Goal: Task Accomplishment & Management: Use online tool/utility

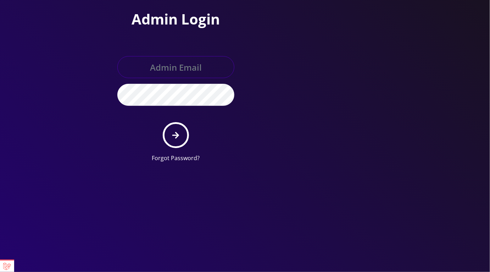
click at [161, 68] on input "text" at bounding box center [175, 67] width 117 height 22
type input "master@britex.pw"
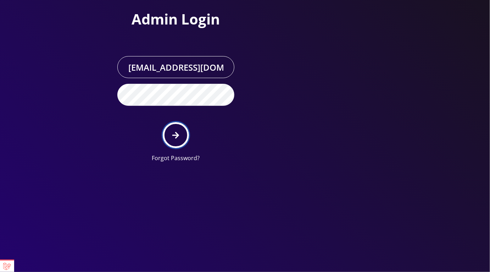
click at [181, 132] on button "submit" at bounding box center [176, 135] width 26 height 26
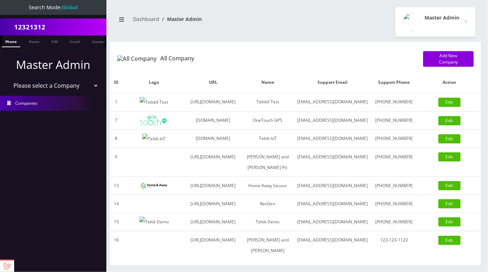
click at [72, 87] on select "Please select a Company TeltikX Test OneTouch GPS Teltik IoT Hale and Serrano P…" at bounding box center [53, 85] width 90 height 13
select select "1"
click at [8, 79] on select "Please select a Company TeltikX Test OneTouch GPS Teltik IoT Hale and Serrano P…" at bounding box center [53, 85] width 90 height 13
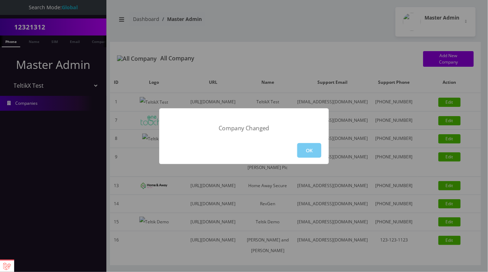
click at [304, 151] on button "OK" at bounding box center [309, 150] width 24 height 15
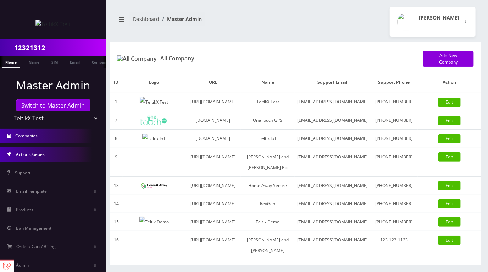
click at [44, 152] on span "Action Queues" at bounding box center [30, 154] width 29 height 6
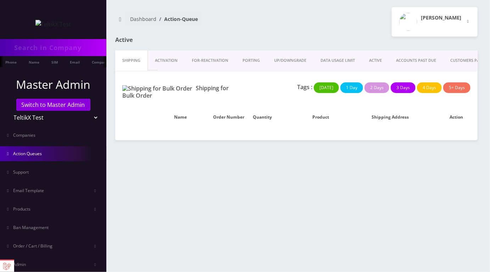
type input "12321312"
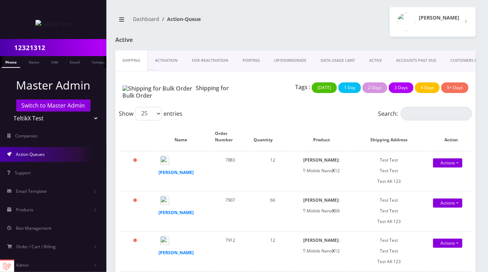
click at [296, 61] on link "UP/DOWNGRADE" at bounding box center [290, 60] width 46 height 20
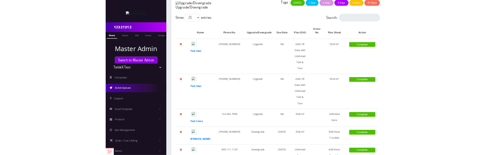
scroll to position [84, 0]
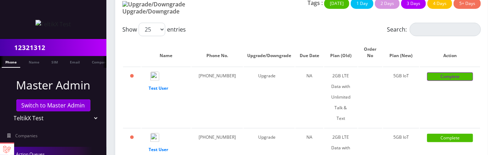
click at [432, 74] on link "Complete" at bounding box center [450, 76] width 46 height 9
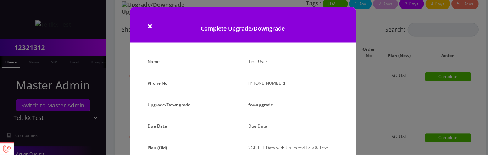
scroll to position [0, 0]
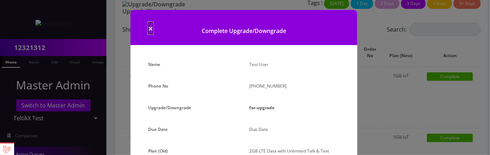
click at [150, 29] on span "×" at bounding box center [150, 28] width 5 height 12
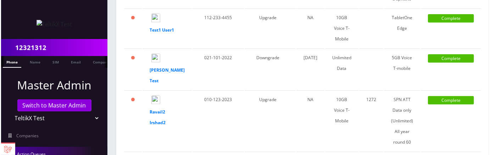
scroll to position [364, 0]
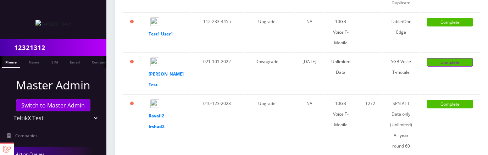
click at [436, 67] on link "Complete" at bounding box center [450, 62] width 46 height 9
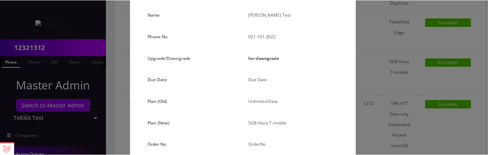
scroll to position [131, 0]
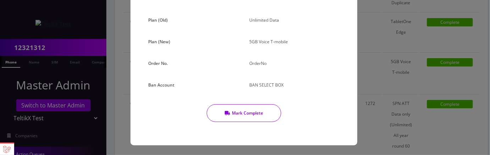
click at [237, 112] on button "Mark Complete" at bounding box center [244, 113] width 75 height 18
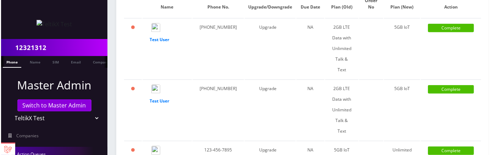
scroll to position [128, 0]
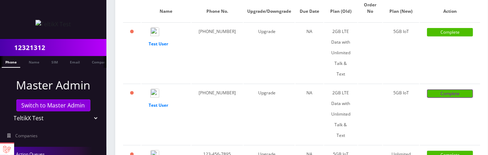
click at [431, 89] on link "Complete" at bounding box center [450, 93] width 46 height 9
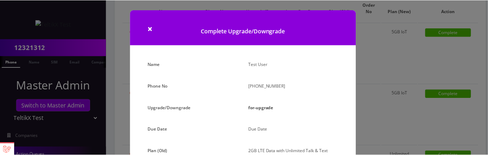
scroll to position [131, 0]
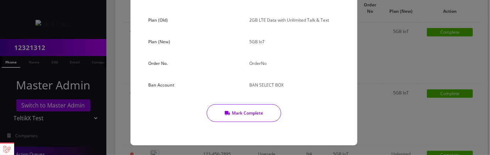
click at [238, 113] on button "Mark Complete" at bounding box center [244, 113] width 75 height 18
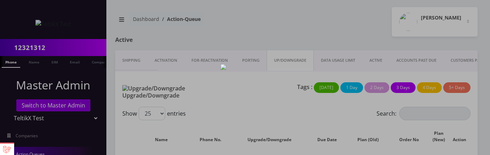
scroll to position [66, 0]
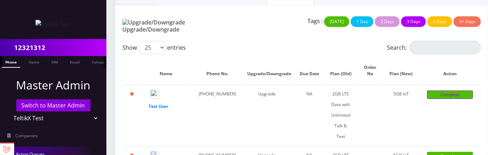
click at [430, 92] on link "Complete" at bounding box center [450, 94] width 46 height 9
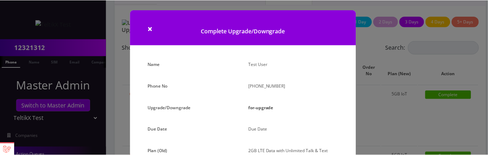
scroll to position [131, 0]
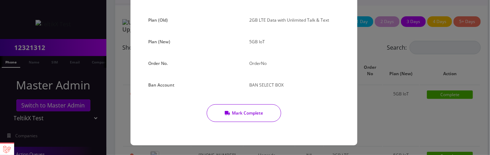
click at [254, 117] on button "Mark Complete" at bounding box center [244, 113] width 75 height 18
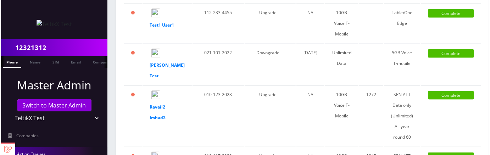
scroll to position [575, 0]
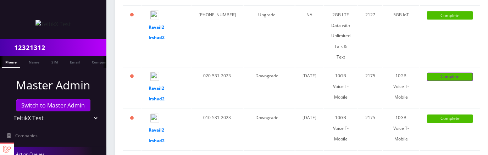
click at [427, 81] on link "Complete" at bounding box center [450, 77] width 46 height 9
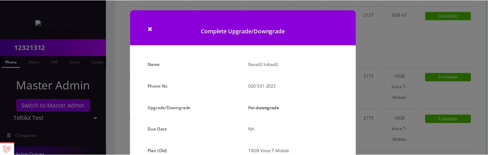
scroll to position [133, 0]
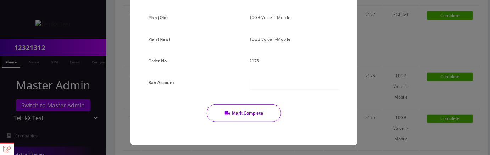
click at [230, 112] on button "Mark Complete" at bounding box center [244, 113] width 75 height 18
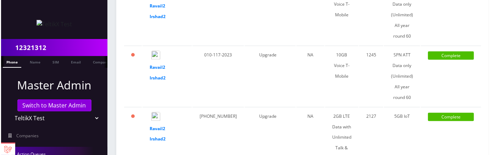
scroll to position [529, 0]
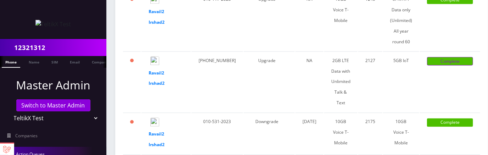
click at [434, 66] on link "Complete" at bounding box center [450, 61] width 46 height 9
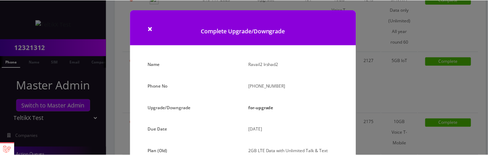
scroll to position [133, 0]
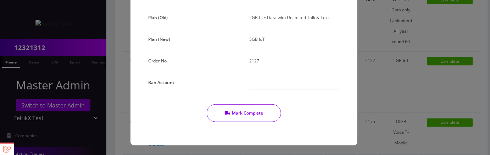
click at [259, 117] on button "Mark Complete" at bounding box center [244, 113] width 75 height 18
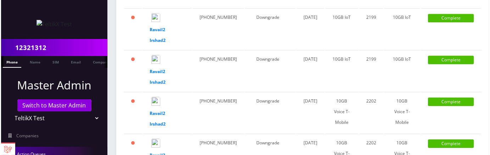
scroll to position [1052, 0]
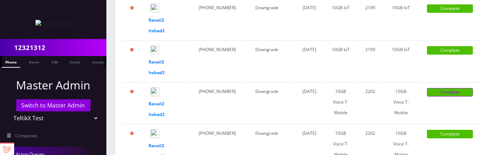
click at [446, 88] on link "Complete" at bounding box center [450, 92] width 46 height 9
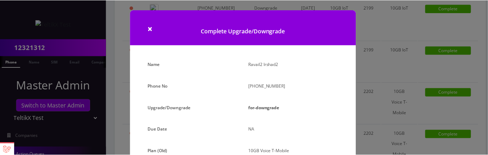
scroll to position [133, 0]
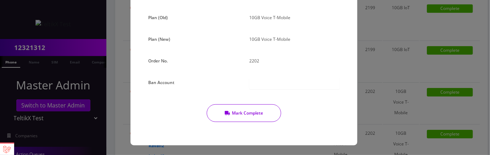
click at [255, 118] on button "Mark Complete" at bounding box center [244, 113] width 75 height 18
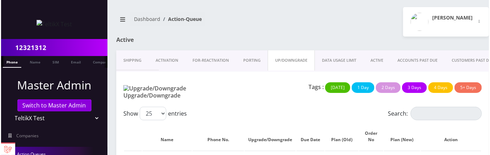
scroll to position [1052, 0]
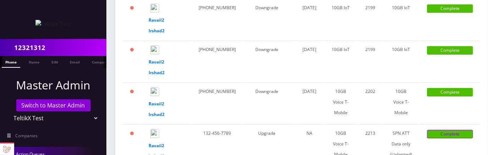
click at [434, 130] on link "Complete" at bounding box center [450, 134] width 46 height 9
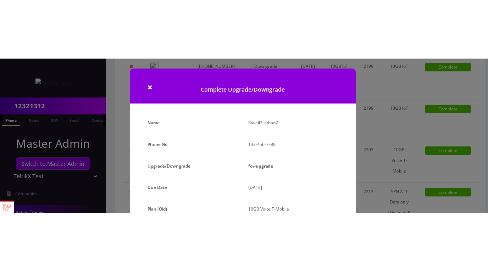
scroll to position [144, 0]
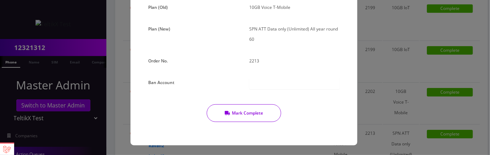
click at [255, 115] on button "Mark Complete" at bounding box center [244, 113] width 75 height 18
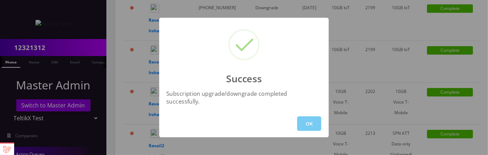
click at [305, 120] on button "OK" at bounding box center [309, 123] width 24 height 15
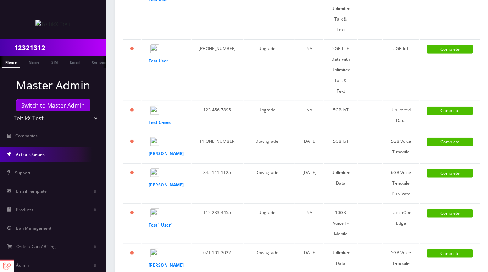
scroll to position [0, 0]
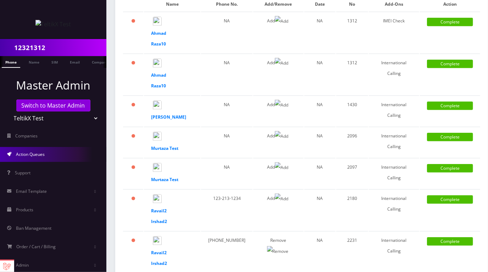
scroll to position [1405, 0]
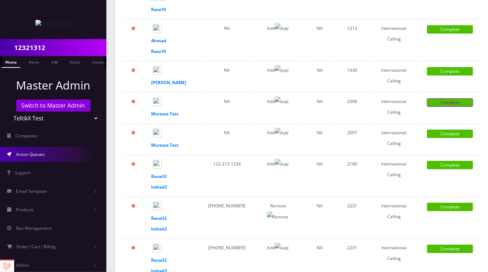
click at [445, 101] on link "Complete" at bounding box center [450, 102] width 46 height 9
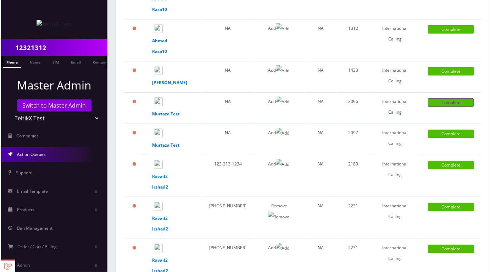
scroll to position [1398, 0]
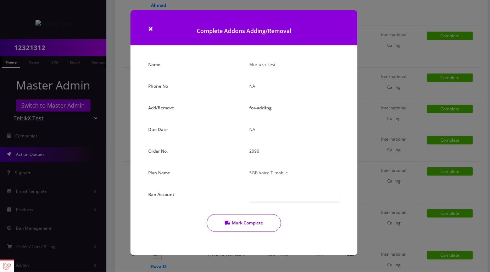
click at [255, 227] on button "Mark Complete" at bounding box center [244, 223] width 75 height 18
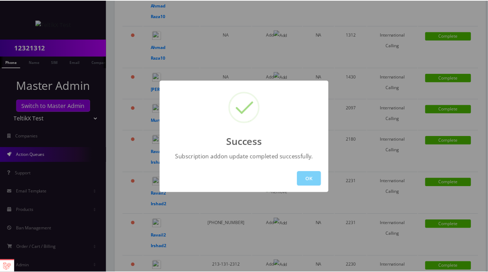
scroll to position [1405, 0]
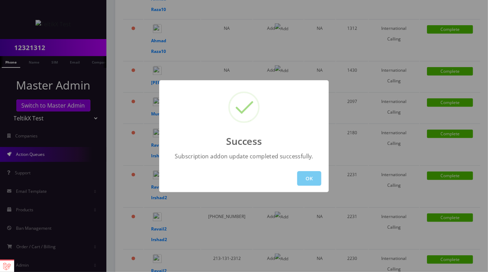
click at [309, 181] on button "OK" at bounding box center [309, 178] width 24 height 15
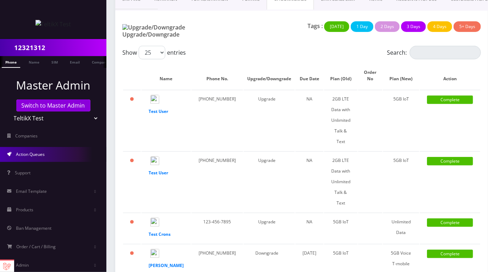
scroll to position [0, 0]
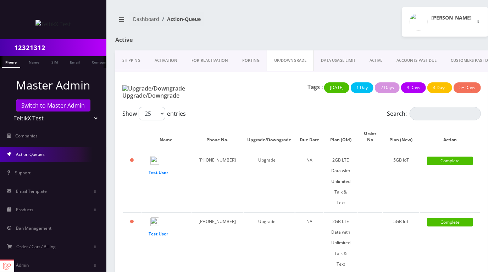
click at [351, 60] on link "DATA USAGE LIMIT" at bounding box center [338, 60] width 49 height 20
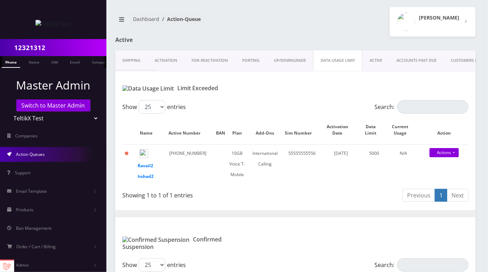
click at [347, 33] on div "[PERSON_NAME] Logout" at bounding box center [389, 21] width 186 height 29
click at [320, 34] on div "[PERSON_NAME] Logout" at bounding box center [389, 21] width 186 height 29
